Goal: Use online tool/utility: Use online tool/utility

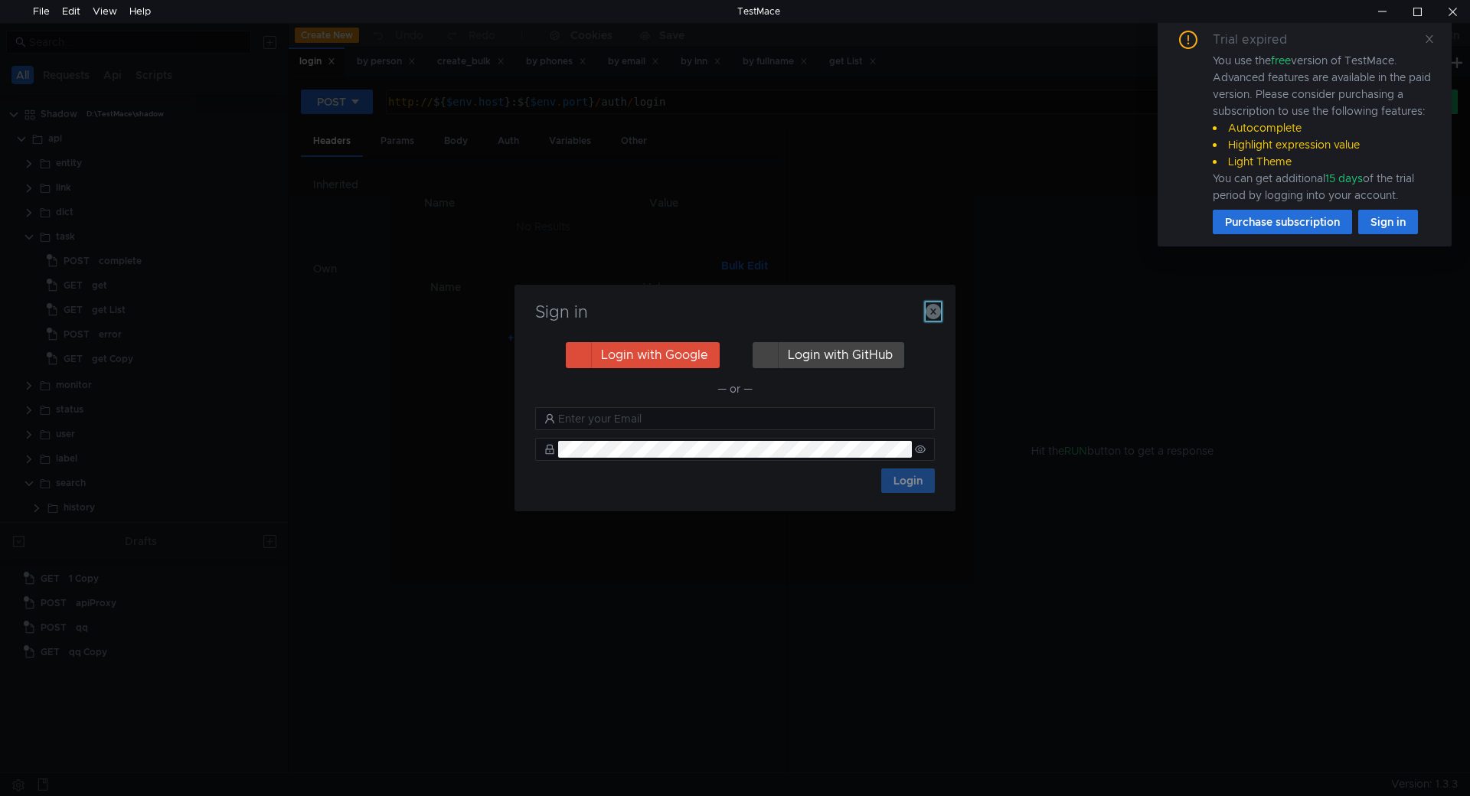
click at [933, 314] on icon "button" at bounding box center [933, 311] width 15 height 15
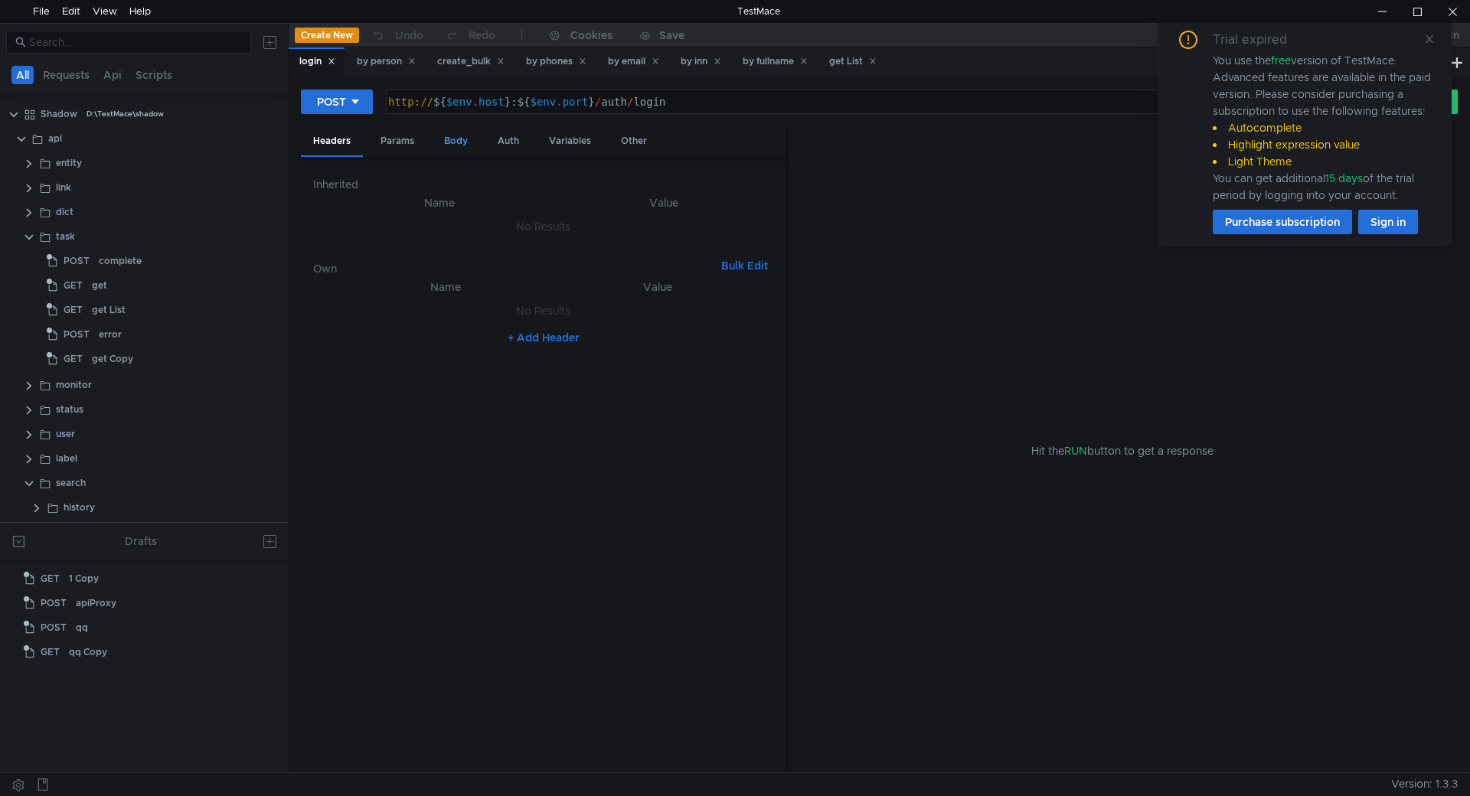
click at [436, 140] on div "Body" at bounding box center [456, 141] width 48 height 28
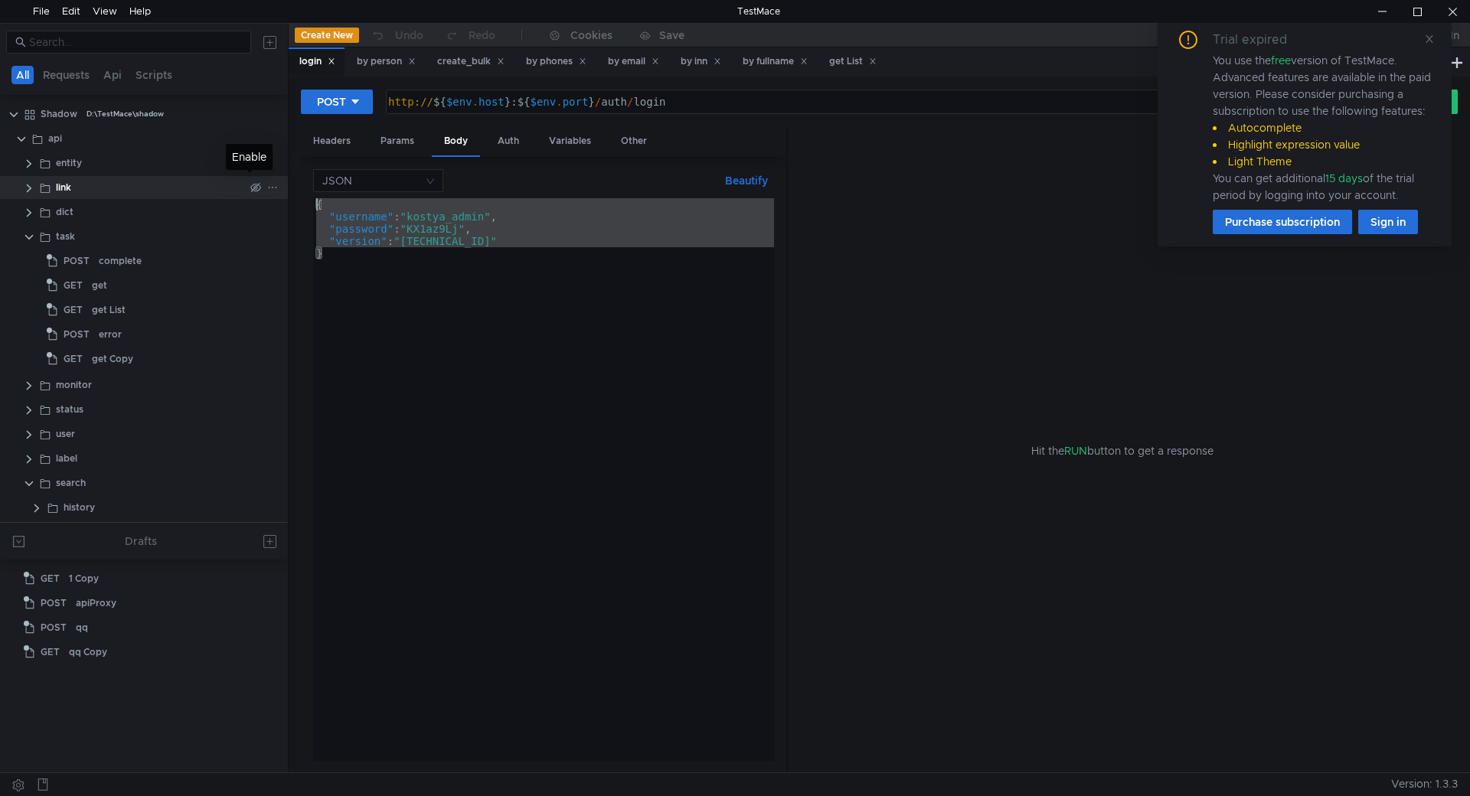
drag, startPoint x: 381, startPoint y: 294, endPoint x: 250, endPoint y: 181, distance: 173.3
click at [250, 181] on as-split "All Requests Api Scripts Shadow D:\TestMace\shadow api entity link dict task PO…" at bounding box center [735, 398] width 1470 height 750
paste textarea "}"
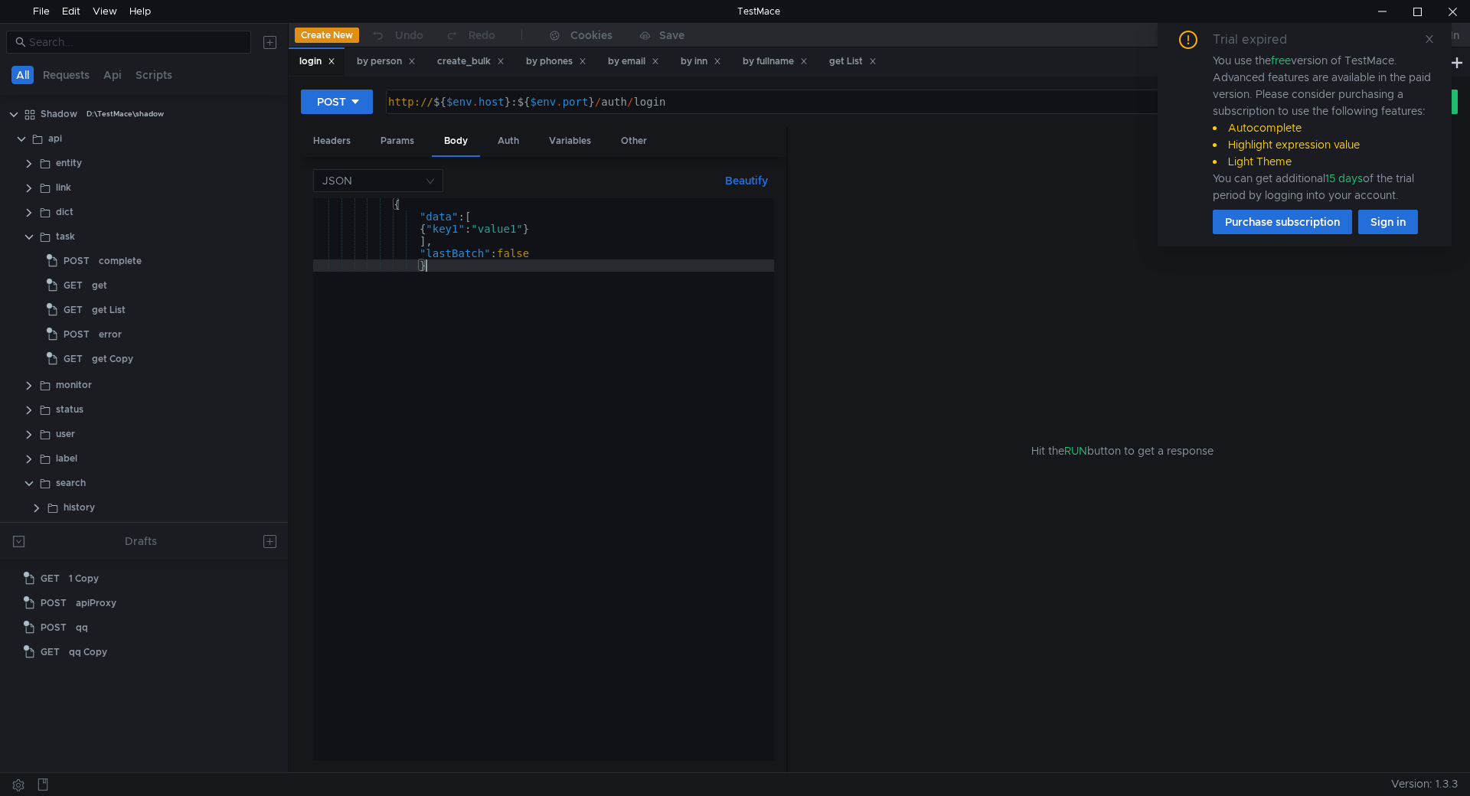
click at [747, 175] on button "Beautify" at bounding box center [746, 181] width 55 height 18
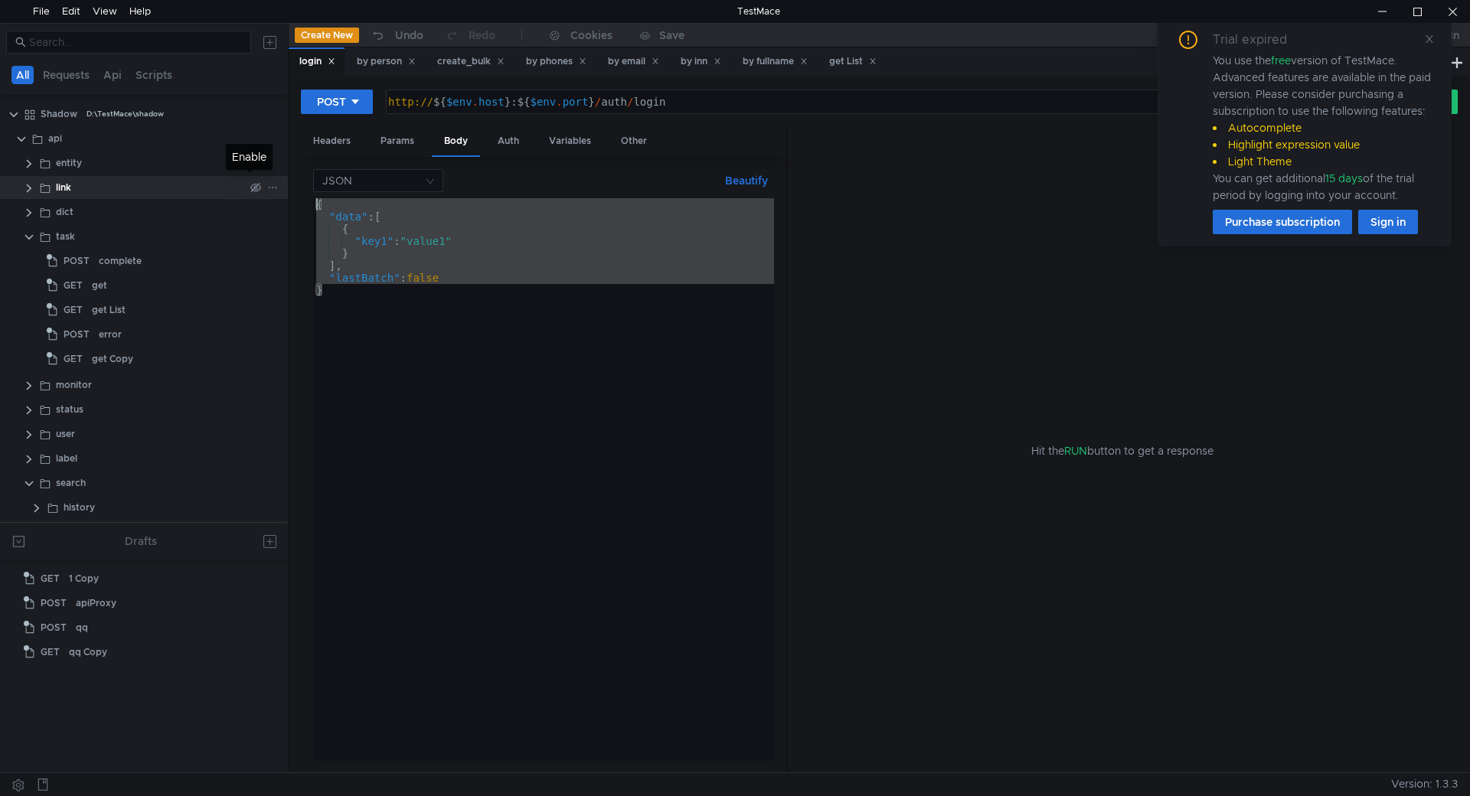
drag, startPoint x: 357, startPoint y: 297, endPoint x: 247, endPoint y: 191, distance: 152.7
click at [247, 191] on as-split "All Requests Api Scripts Shadow D:\TestMace\shadow api entity link dict task PO…" at bounding box center [735, 398] width 1470 height 750
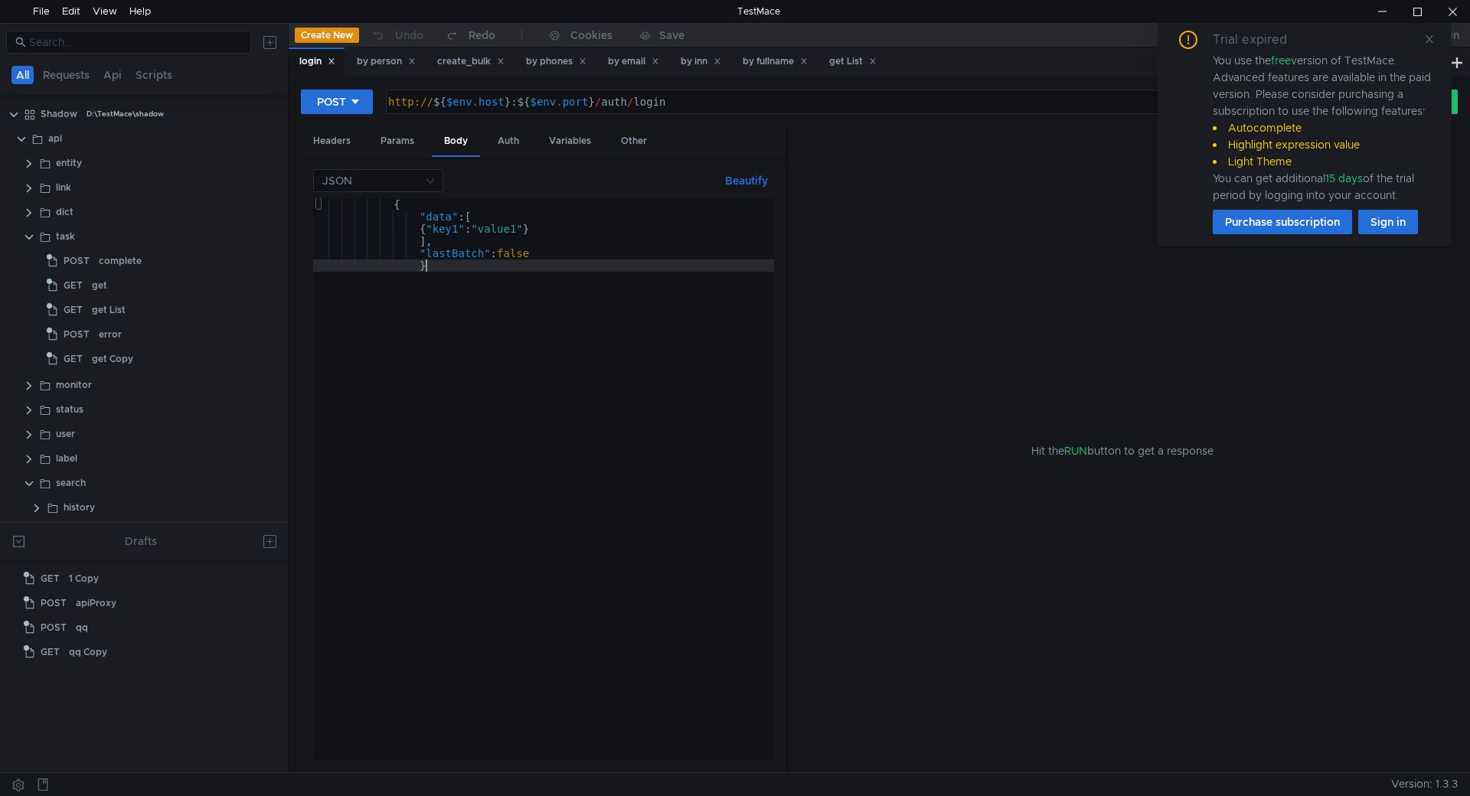
type textarea "}"
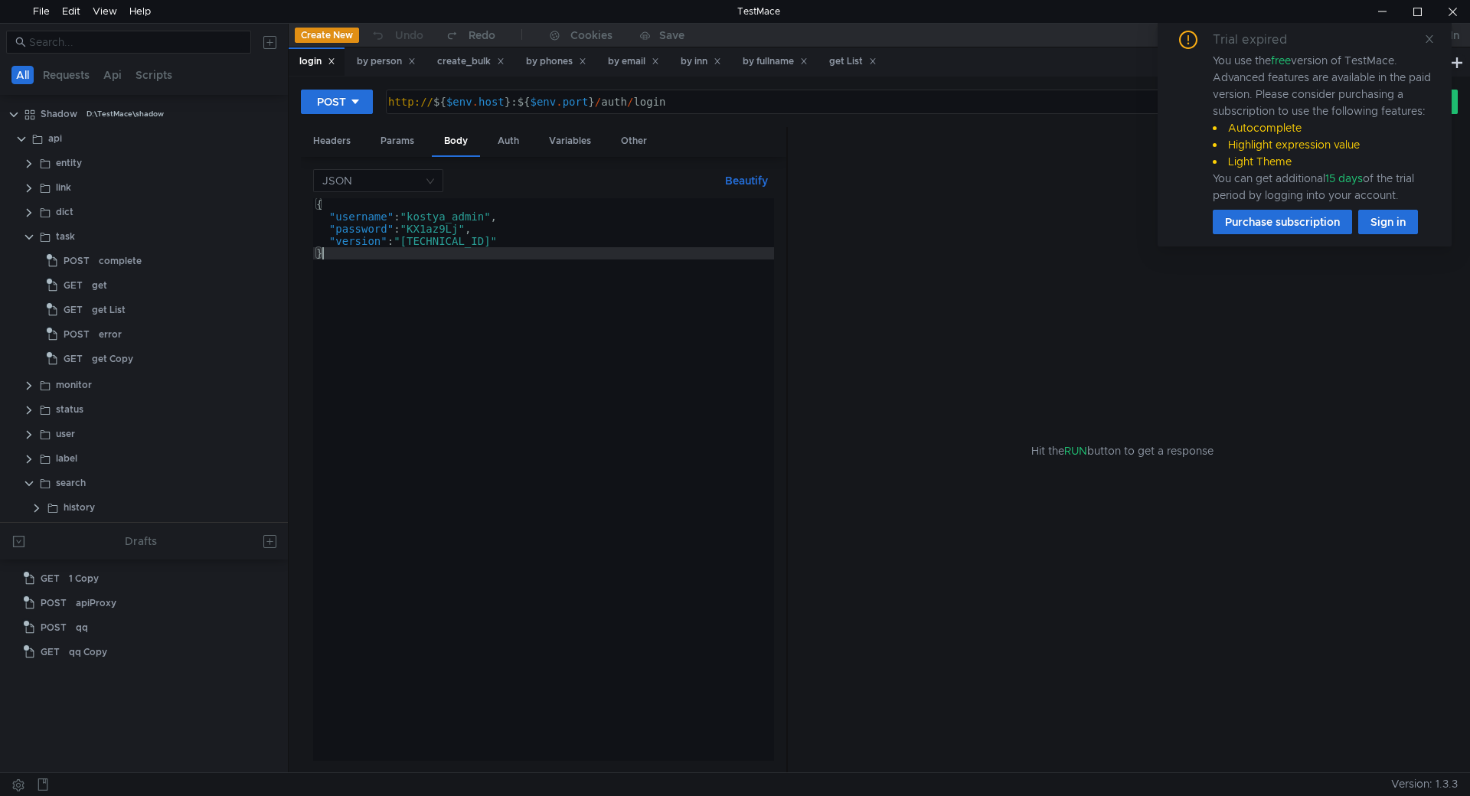
click at [532, 409] on div "{ "username" : "kostya_admin" , "password" : "KX1az9Lj" , "version" : "[TECHNIC…" at bounding box center [543, 491] width 461 height 587
click at [1436, 41] on div "Trial expired You use the free version of TestMace. Advanced features are avail…" at bounding box center [1305, 132] width 294 height 228
click at [1425, 41] on icon at bounding box center [1429, 39] width 11 height 11
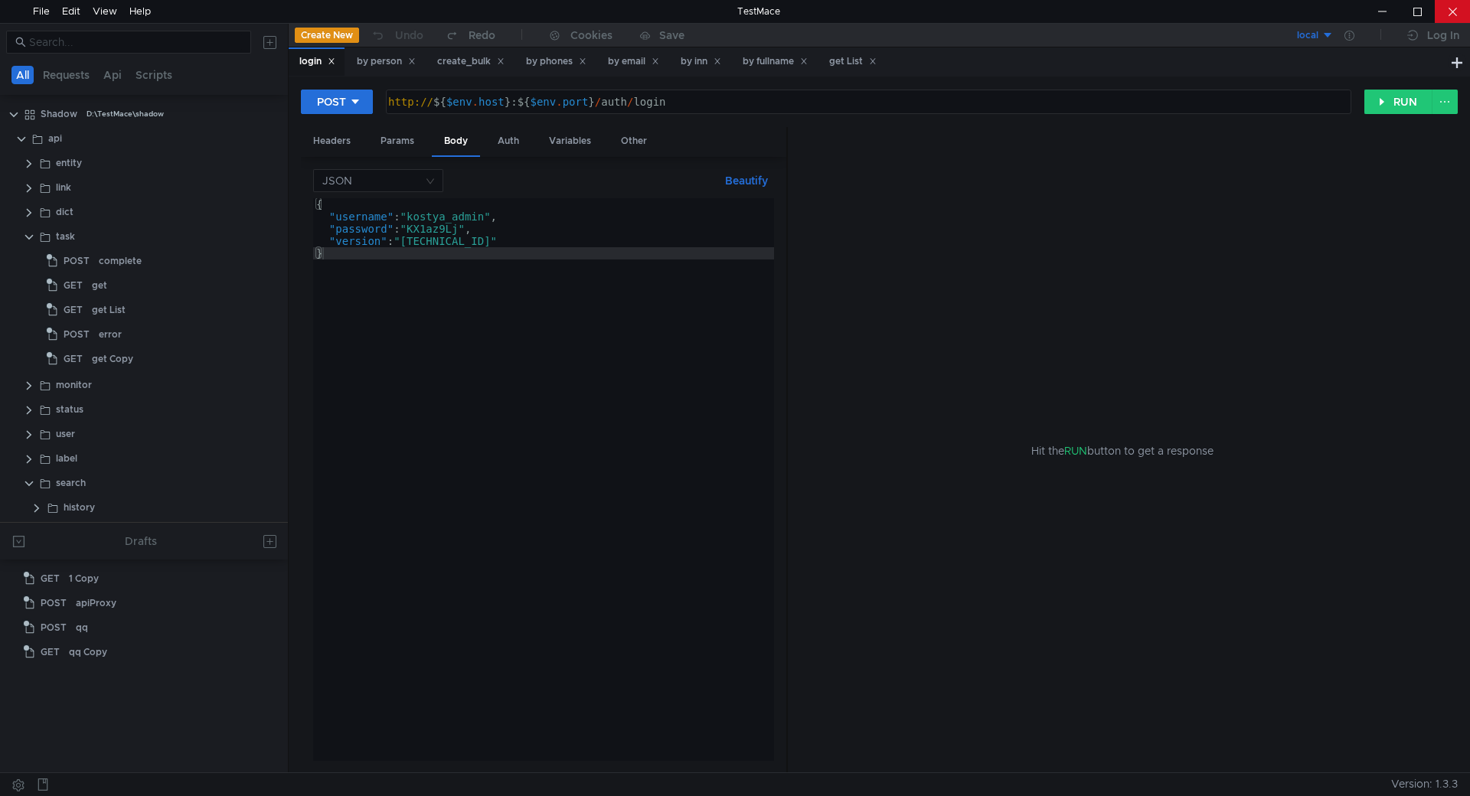
click at [1443, 11] on div at bounding box center [1452, 11] width 35 height 23
